Goal: Task Accomplishment & Management: Use online tool/utility

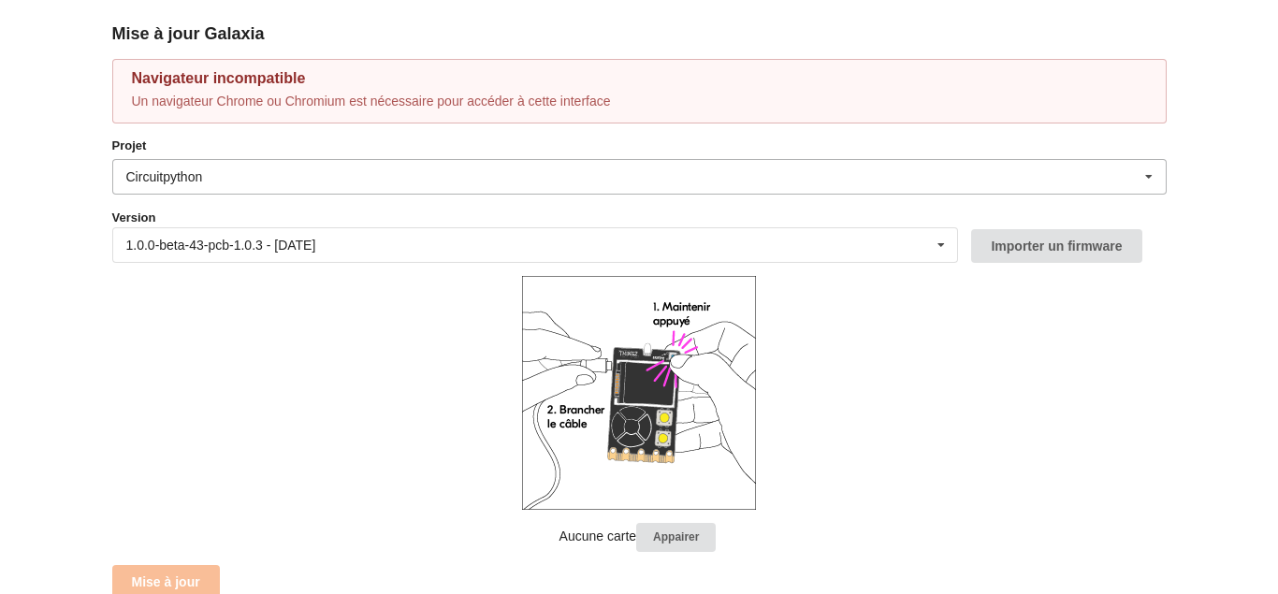
scroll to position [219, 0]
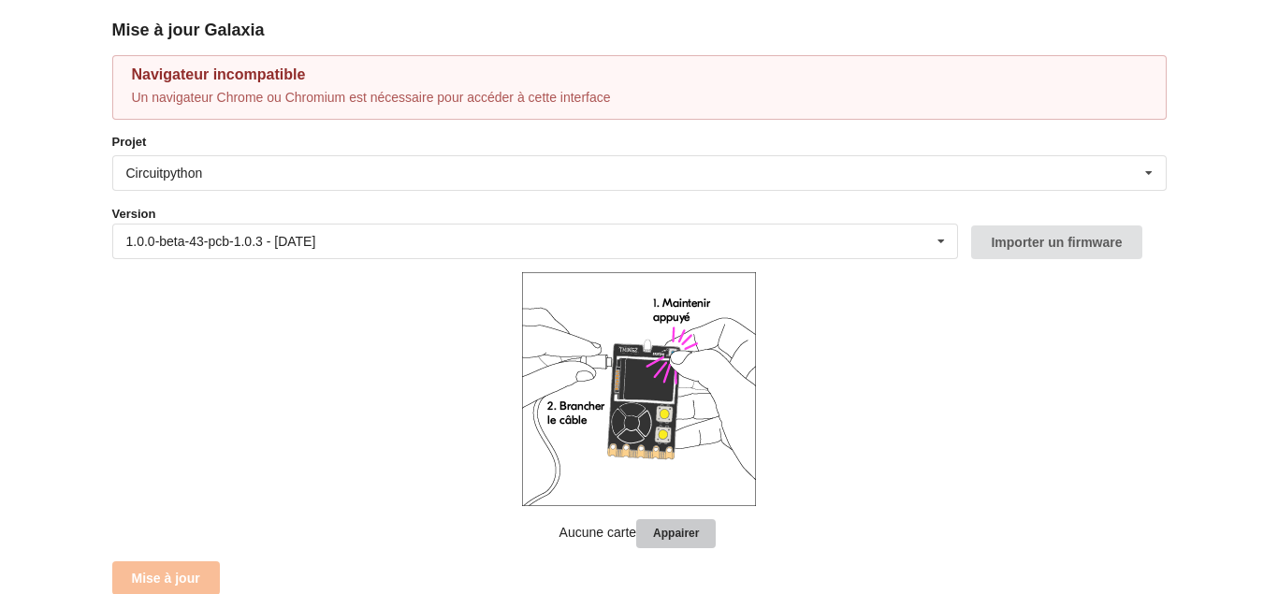
click at [691, 521] on button "Appairer" at bounding box center [675, 533] width 79 height 29
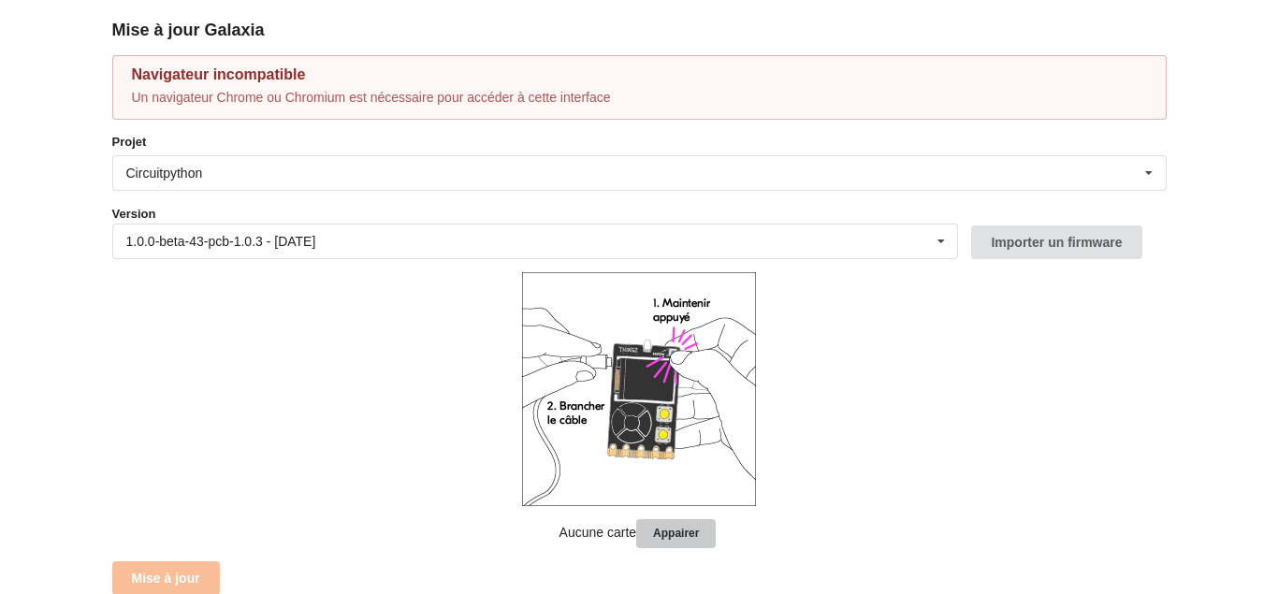
click at [691, 521] on button "Appairer" at bounding box center [675, 533] width 79 height 29
